Goal: Task Accomplishment & Management: Manage account settings

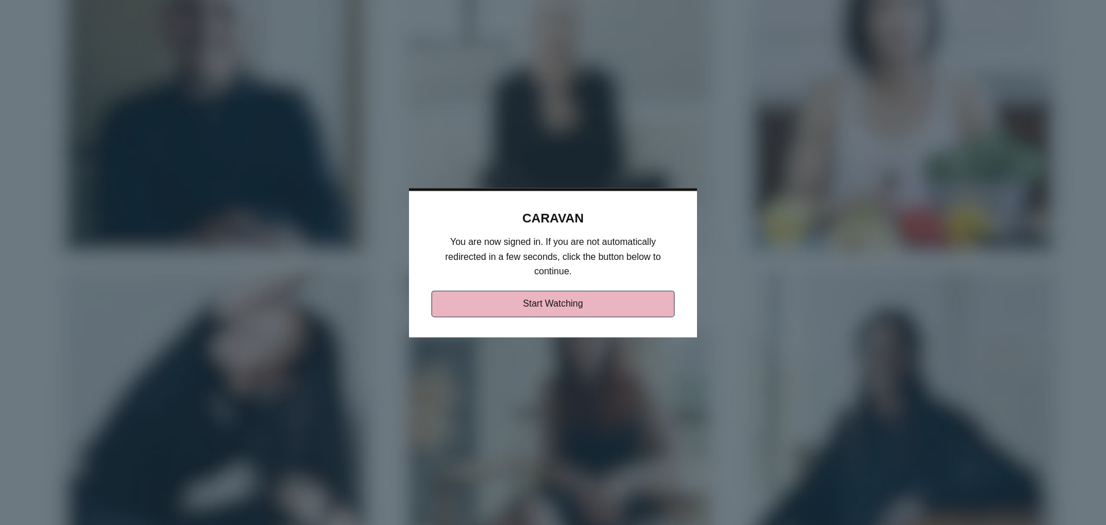
click at [559, 291] on link "Start Watching" at bounding box center [553, 303] width 244 height 26
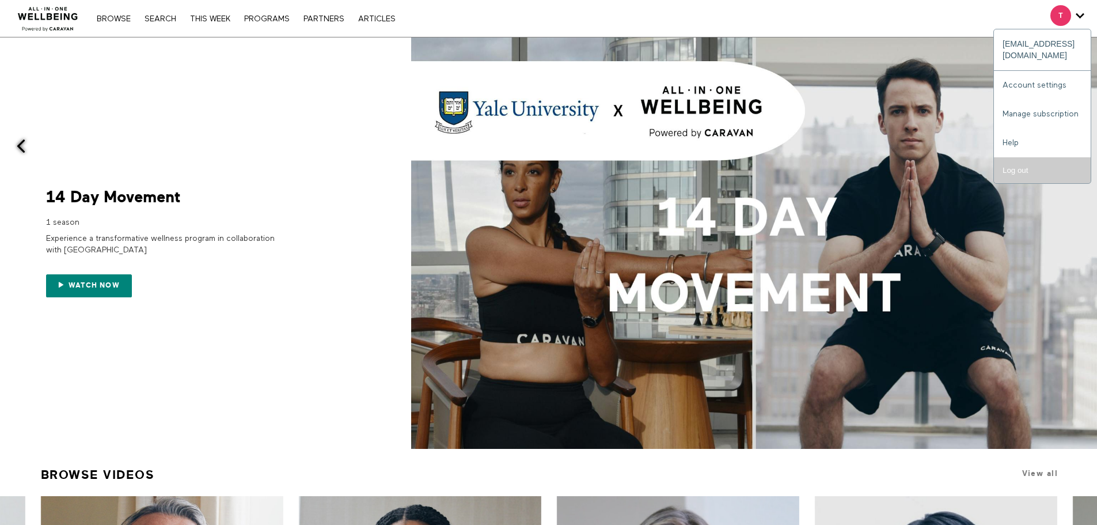
click at [1005, 161] on input "Log out" at bounding box center [1042, 170] width 97 height 26
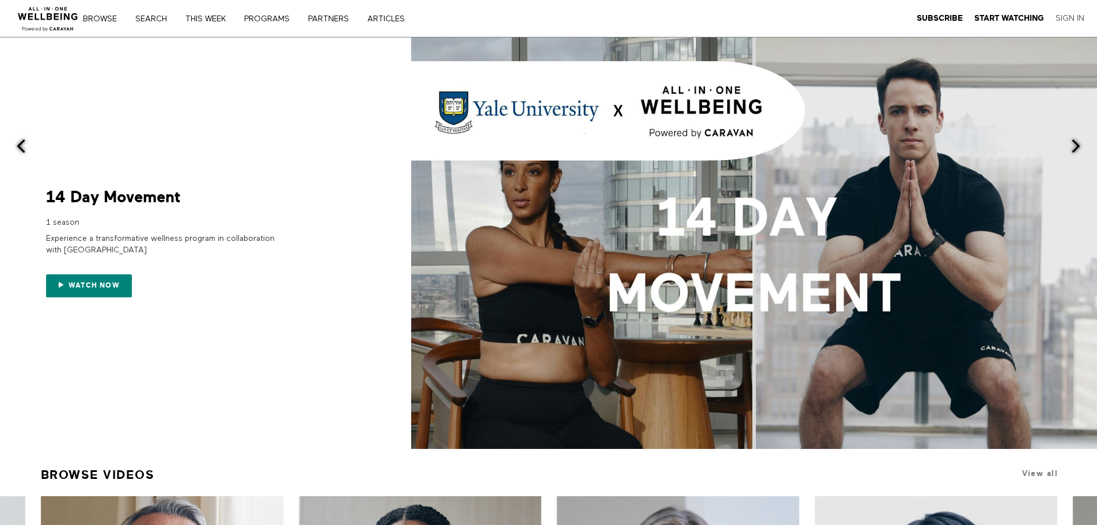
click at [1069, 20] on link "Sign In" at bounding box center [1070, 18] width 29 height 10
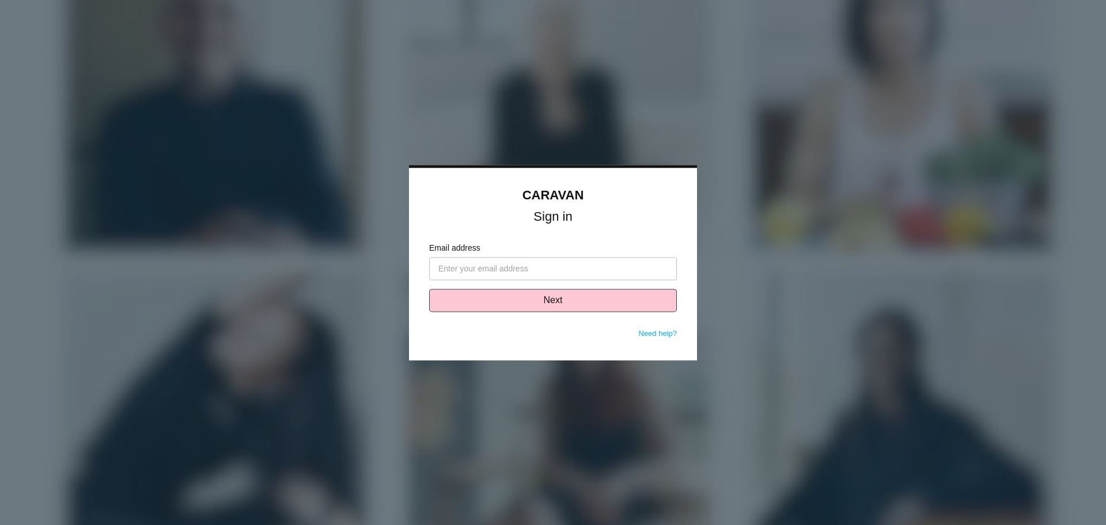
click at [498, 269] on input "Email address" at bounding box center [553, 268] width 248 height 23
click at [514, 274] on input "tdebelak@sax" at bounding box center [553, 268] width 248 height 23
type input "tdebelak@saxadvisorygroup.com"
click at [546, 307] on button "Next" at bounding box center [553, 299] width 248 height 23
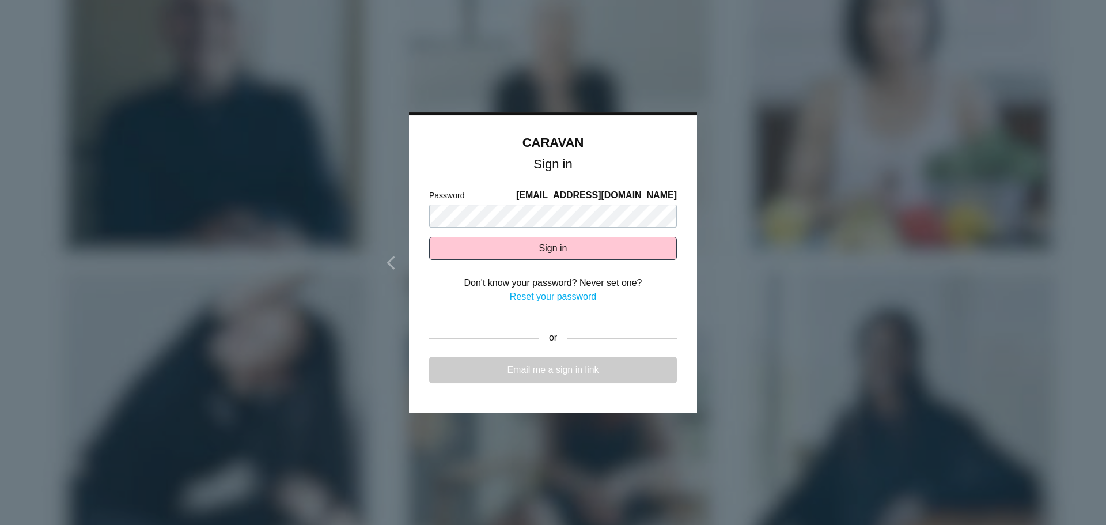
click at [471, 369] on link "Email me a sign in link" at bounding box center [553, 369] width 248 height 26
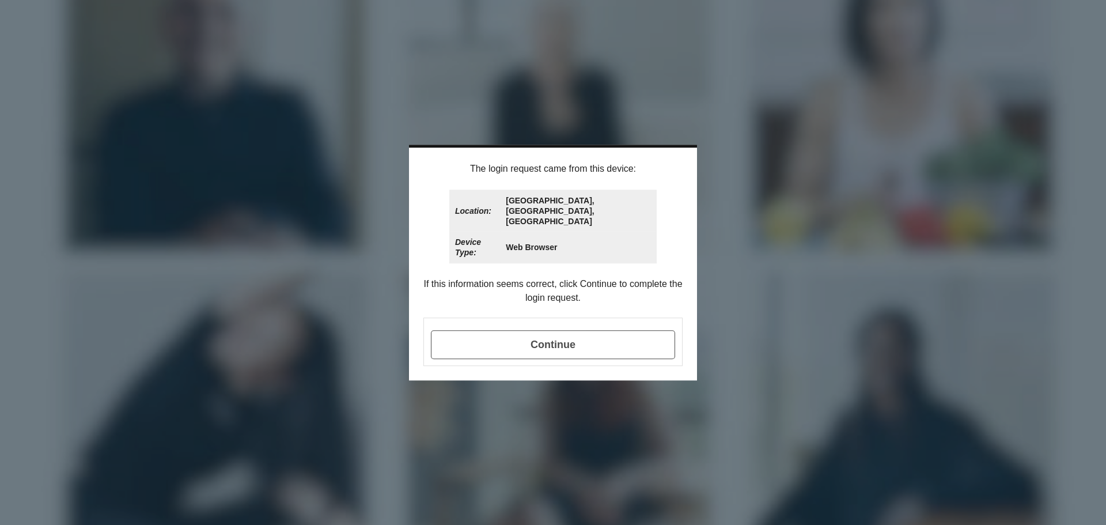
click at [517, 333] on span "Continue" at bounding box center [553, 344] width 244 height 29
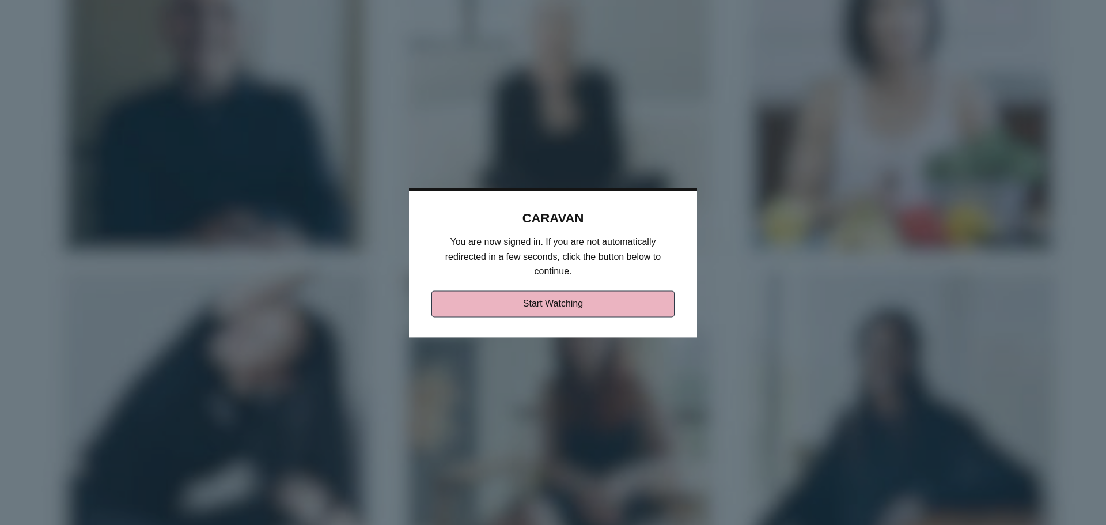
click at [457, 305] on link "Start Watching" at bounding box center [553, 303] width 244 height 26
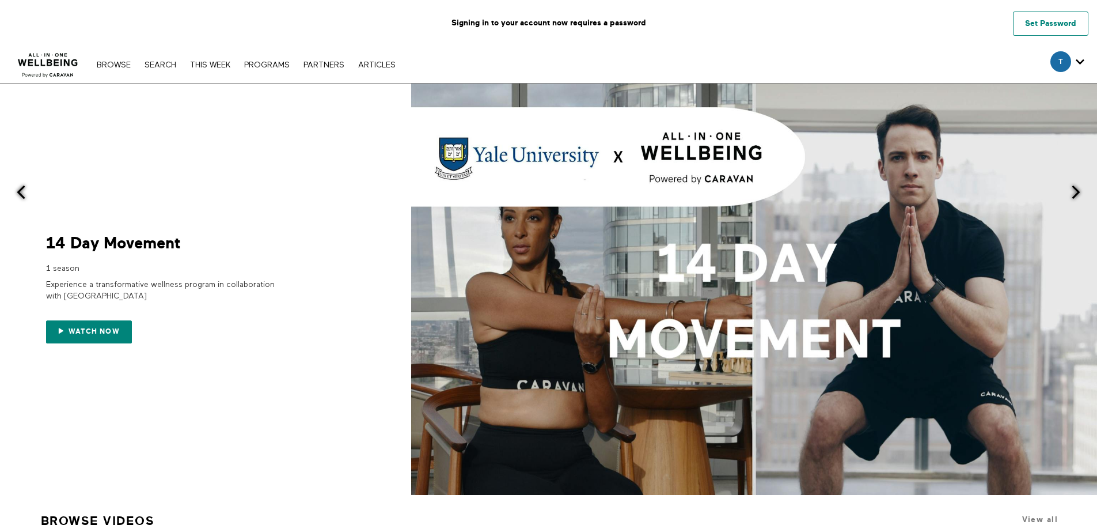
click at [1025, 25] on link "Set Password" at bounding box center [1050, 24] width 75 height 24
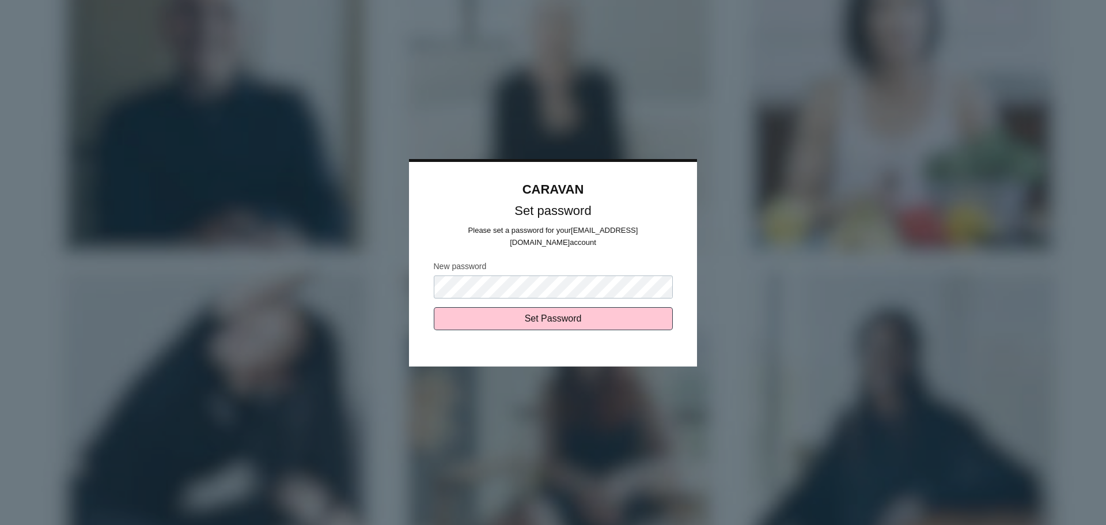
click at [434, 307] on input "Set Password" at bounding box center [553, 318] width 239 height 23
type input "Sending..."
